Goal: Information Seeking & Learning: Find specific page/section

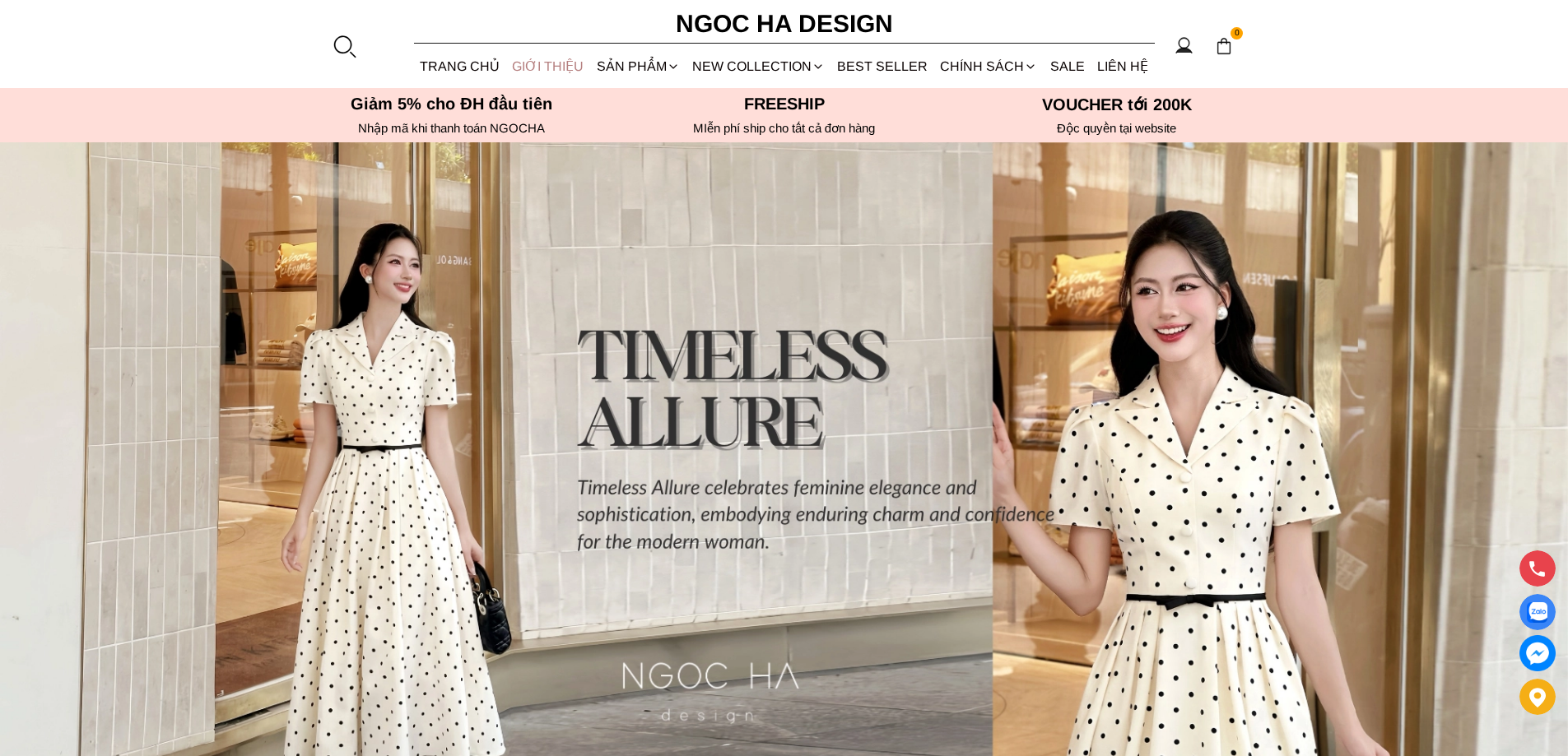
drag, startPoint x: 548, startPoint y: 63, endPoint x: 534, endPoint y: 64, distance: 14.0
click at [546, 63] on link "GIỚI THIỆU" at bounding box center [548, 66] width 84 height 44
click at [475, 64] on link "TRANG CHỦ" at bounding box center [460, 66] width 92 height 44
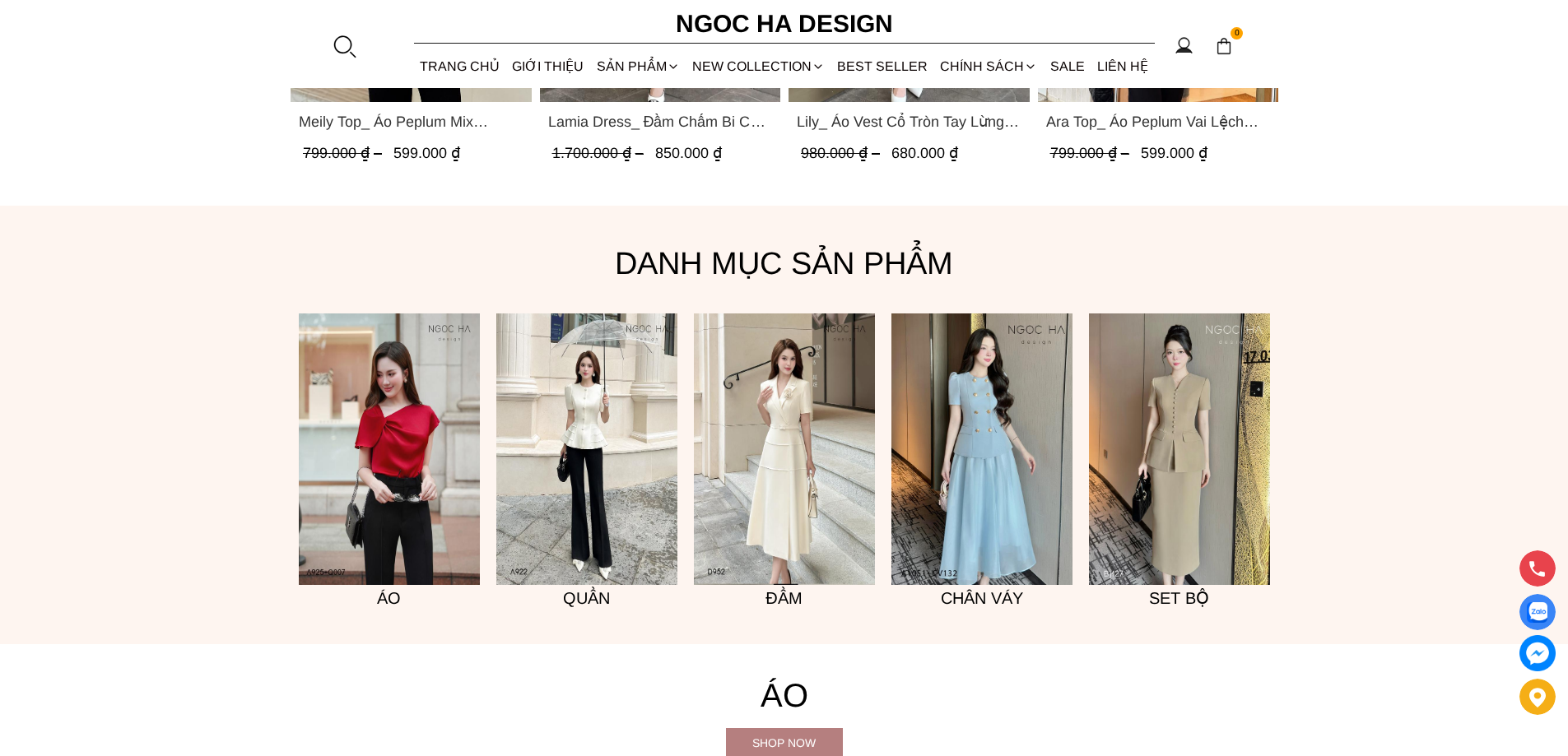
scroll to position [1317, 0]
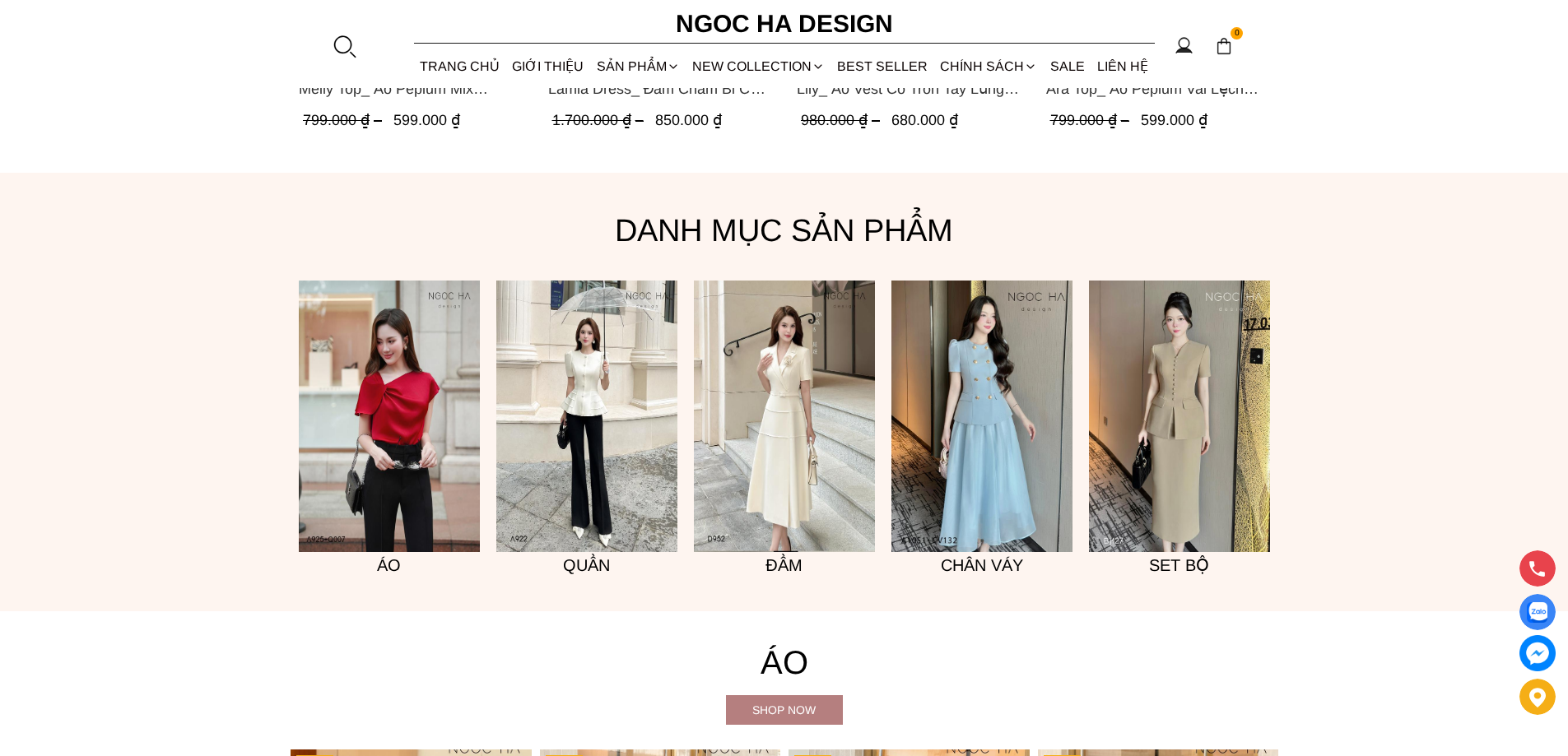
click at [1196, 497] on img at bounding box center [1180, 416] width 181 height 272
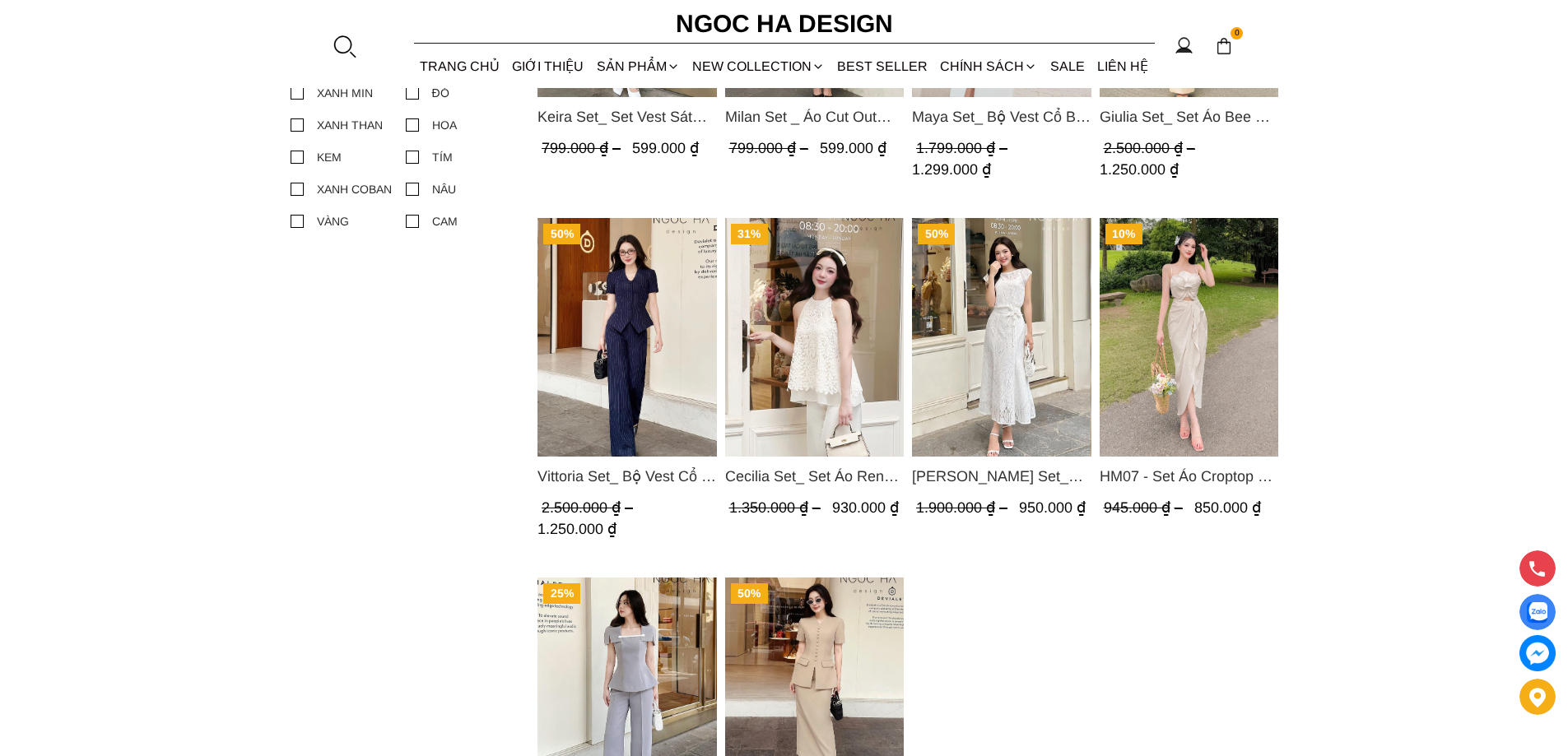
scroll to position [906, 0]
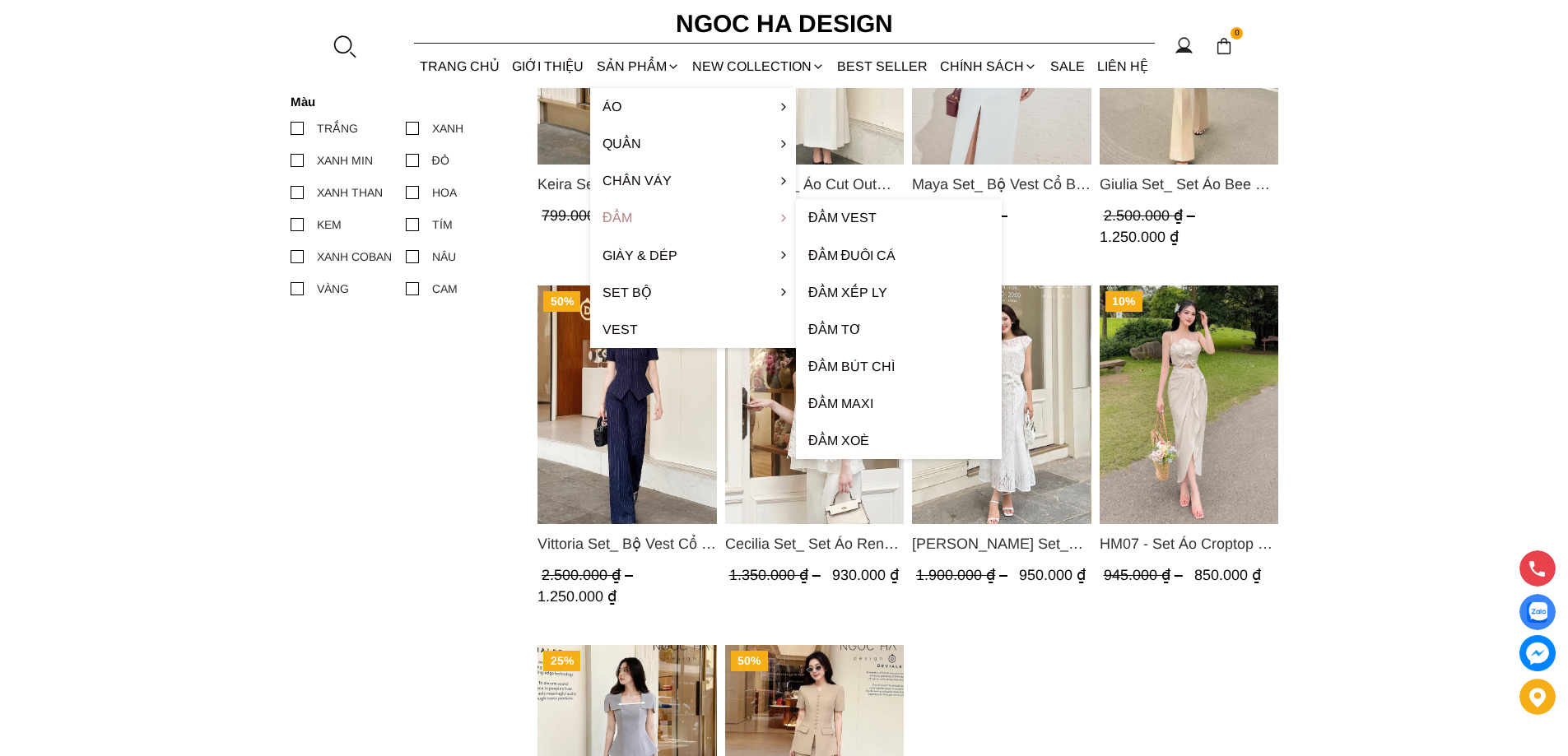
click at [614, 211] on link "Đầm" at bounding box center [693, 218] width 206 height 37
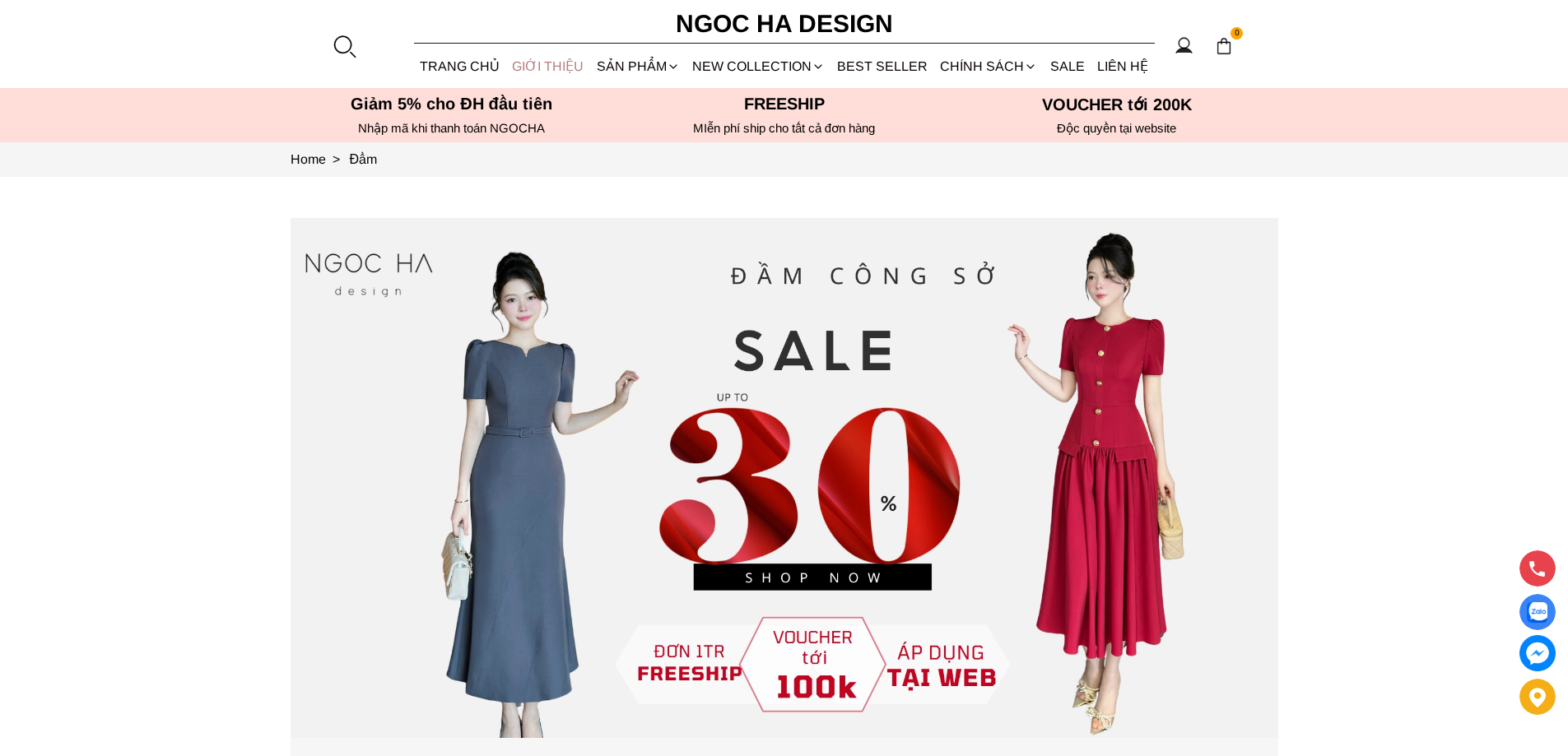
click at [568, 62] on link "GIỚI THIỆU" at bounding box center [548, 66] width 84 height 44
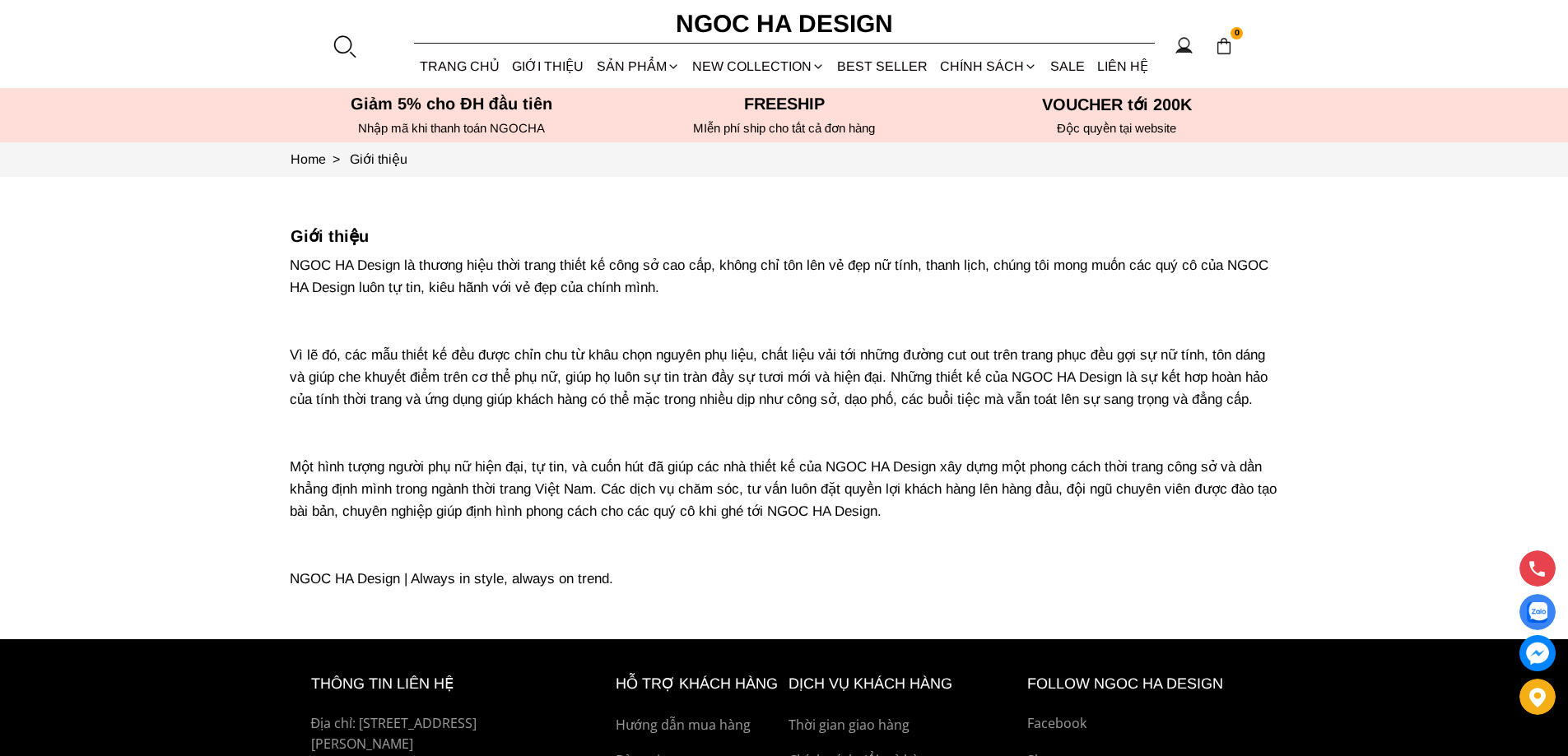
click at [329, 38] on section "0 Trang chủ Giới thiệu Sản phẩm [GEOGRAPHIC_DATA] Áo thun Áo sơ mi Áo Peplum Áo…" at bounding box center [784, 44] width 1568 height 88
click at [345, 43] on div at bounding box center [344, 47] width 25 height 25
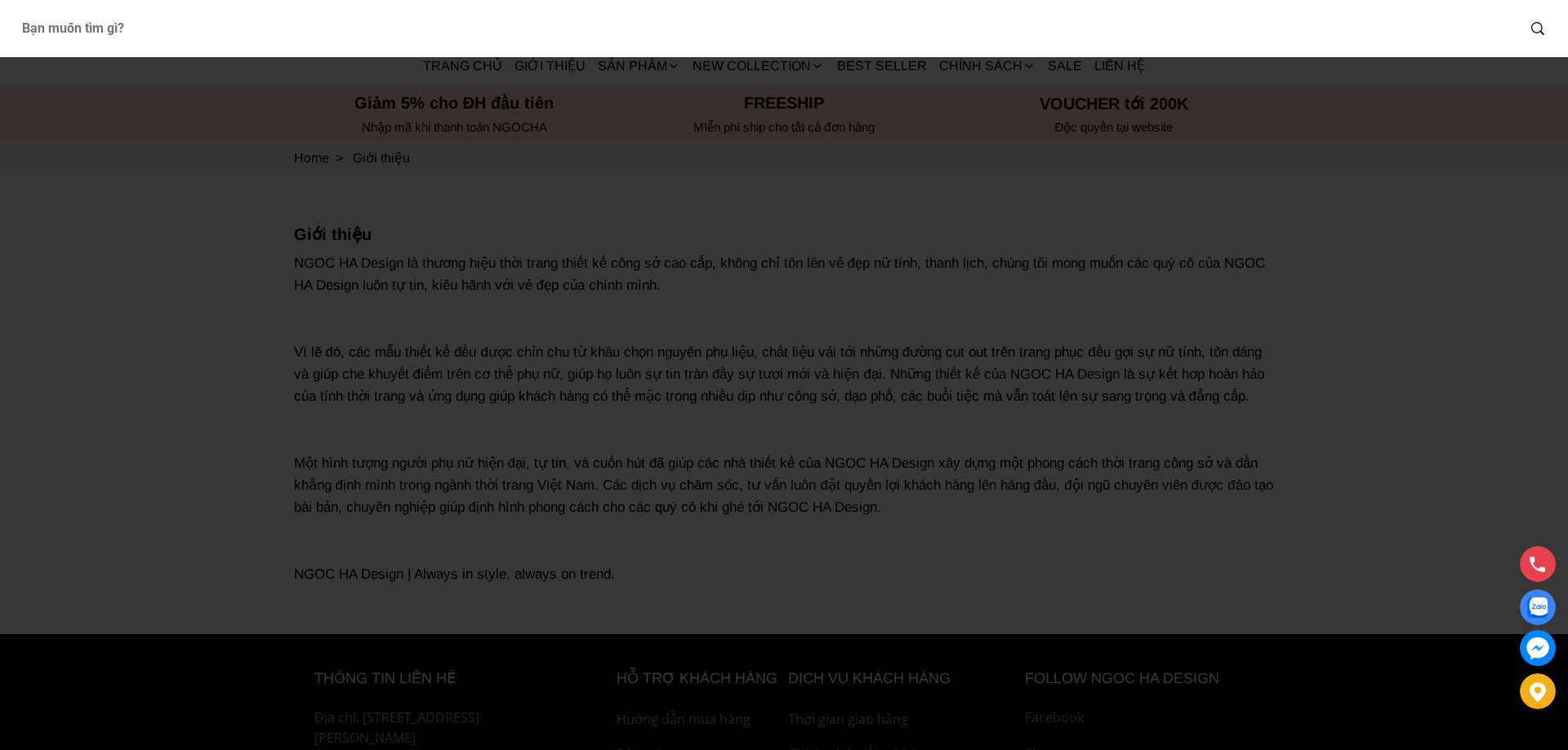
click at [488, 21] on input "Input search Bạn muốn tìm gì?" at bounding box center [762, 29] width 1508 height 38
type input "váy"
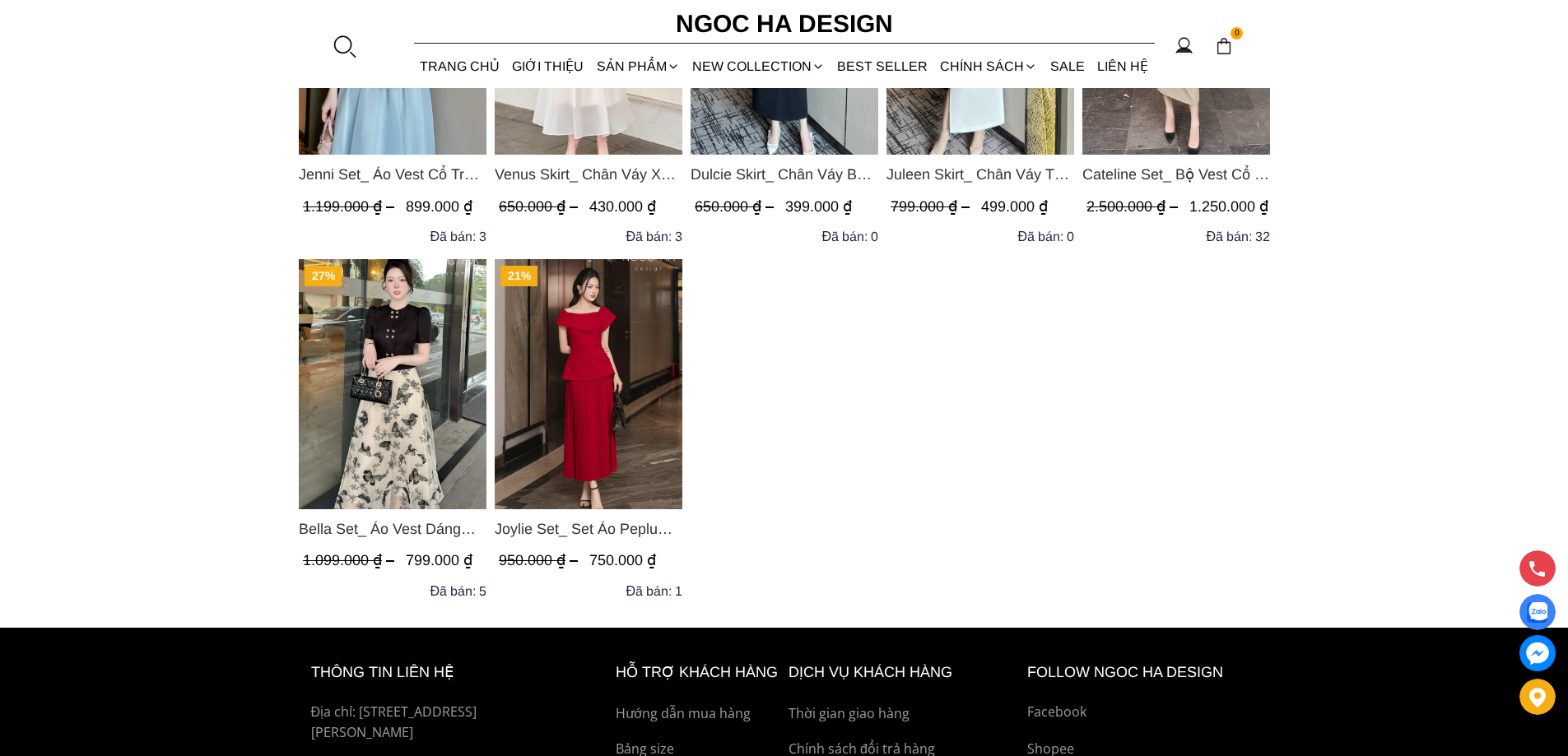
scroll to position [1070, 0]
